Goal: Task Accomplishment & Management: Manage account settings

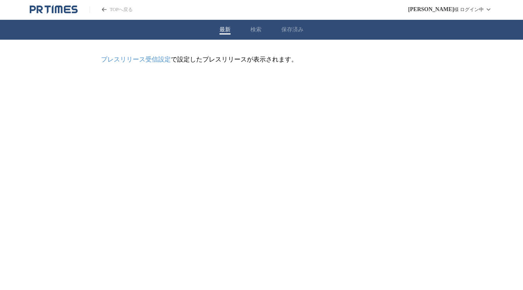
click at [162, 59] on link "プレスリリース受信設定" at bounding box center [136, 59] width 70 height 7
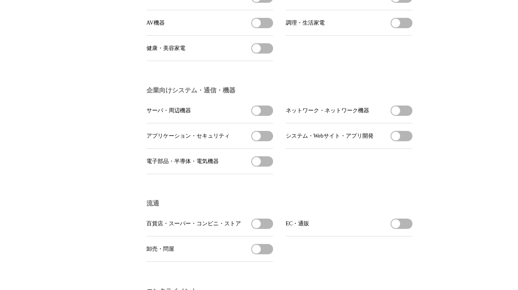
scroll to position [436, 0]
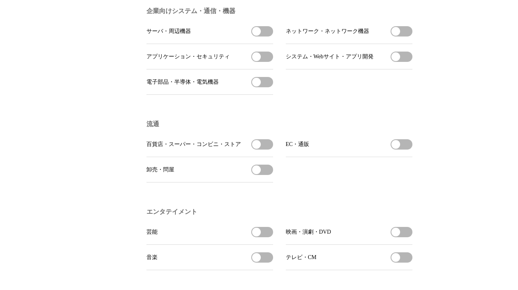
click at [267, 149] on button "百貨店・スーパー・コンビニ・ストアを受信する" at bounding box center [262, 144] width 22 height 10
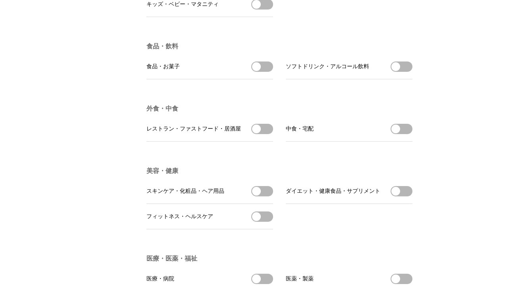
scroll to position [1150, 0]
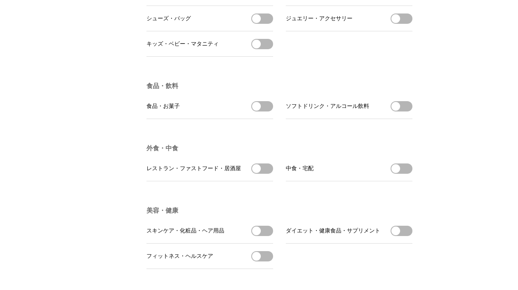
click at [259, 111] on span "button" at bounding box center [256, 106] width 9 height 9
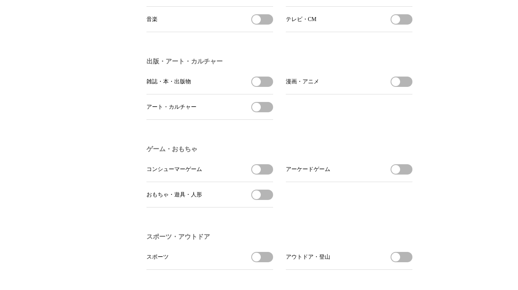
scroll to position [555, 0]
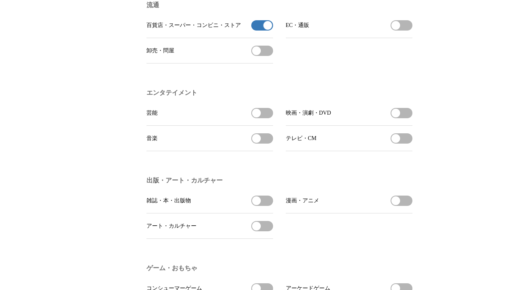
drag, startPoint x: 259, startPoint y: 34, endPoint x: 340, endPoint y: 50, distance: 83.3
click at [259, 31] on button "百貨店・スーパー・コンビニ・ストアの受信を解除" at bounding box center [262, 25] width 22 height 10
click at [407, 144] on button "テレビ・CMを受信する" at bounding box center [401, 138] width 22 height 10
drag, startPoint x: 256, startPoint y: 119, endPoint x: 350, endPoint y: 138, distance: 95.6
click at [258, 117] on span "button" at bounding box center [256, 113] width 9 height 9
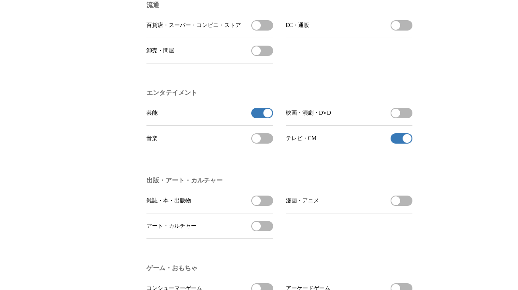
click at [408, 143] on span "button" at bounding box center [406, 138] width 9 height 9
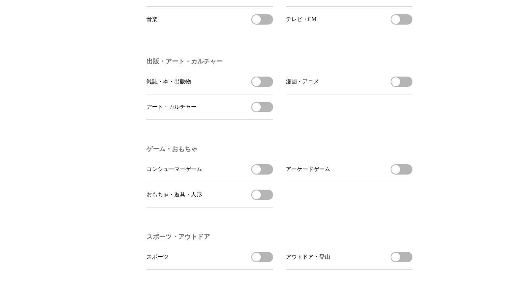
scroll to position [516, 0]
